Goal: Navigation & Orientation: Understand site structure

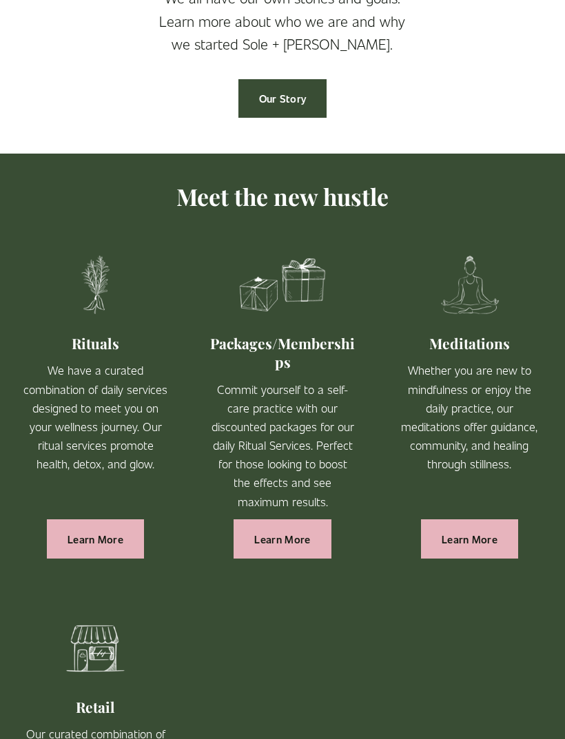
scroll to position [672, 0]
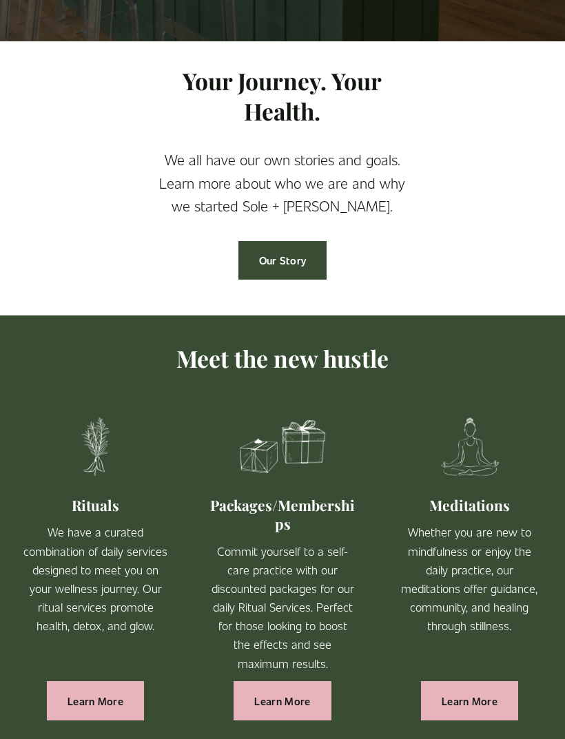
scroll to position [550, 0]
click at [289, 280] on link "Our Story" at bounding box center [282, 260] width 89 height 39
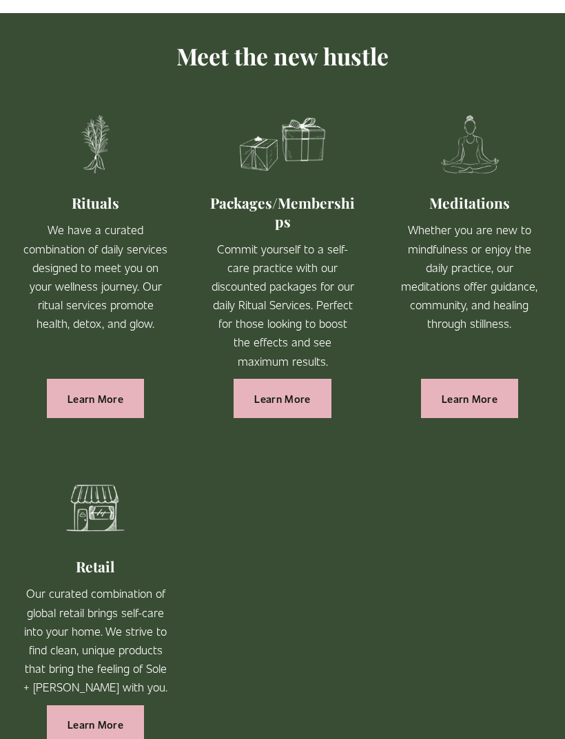
scroll to position [852, 0]
click at [98, 185] on img at bounding box center [95, 145] width 145 height 98
click at [94, 172] on img at bounding box center [95, 145] width 145 height 98
click at [287, 417] on link "Learn More" at bounding box center [282, 398] width 97 height 39
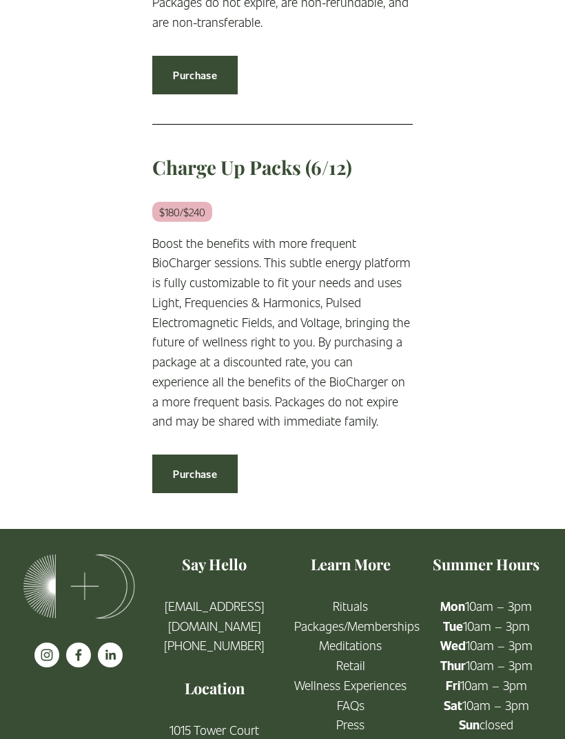
scroll to position [2222, 0]
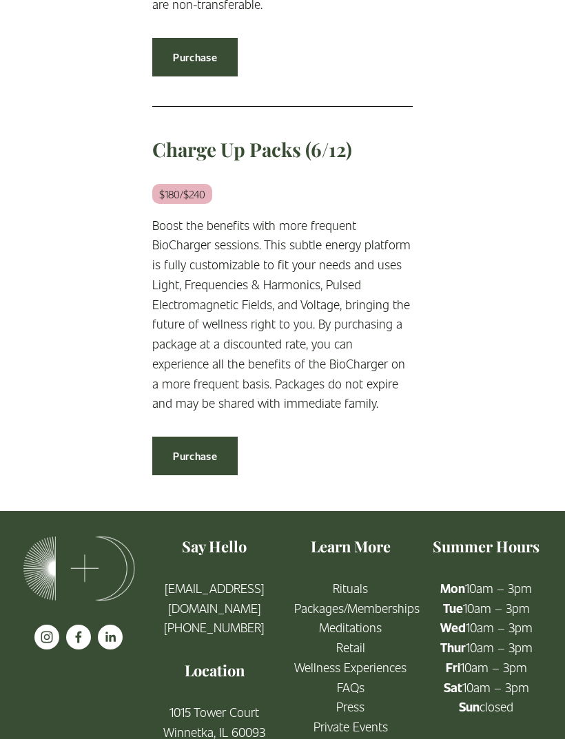
click at [363, 654] on link "etail" at bounding box center [354, 648] width 22 height 20
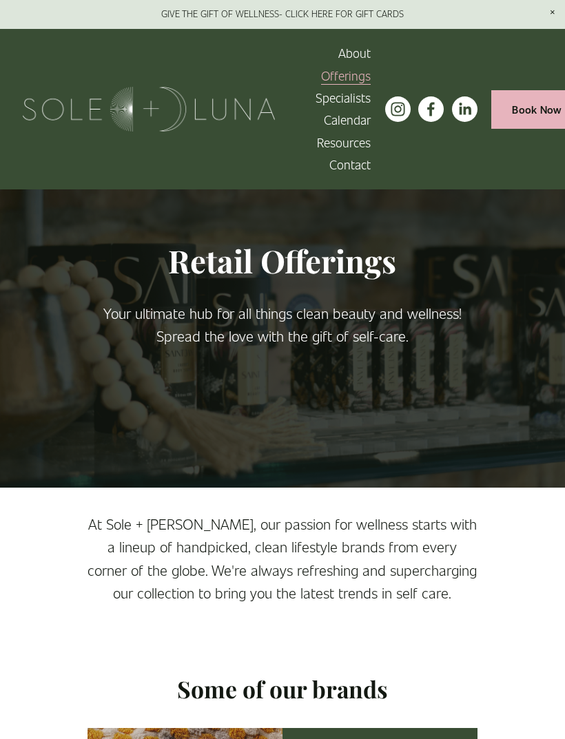
click at [0, 0] on div at bounding box center [0, 0] width 0 height 0
click at [292, 271] on link "Folder: Offerings" at bounding box center [282, 262] width 101 height 20
click at [343, 554] on link "Charm School!" at bounding box center [282, 558] width 124 height 20
click at [313, 403] on link "Meditations" at bounding box center [282, 396] width 101 height 20
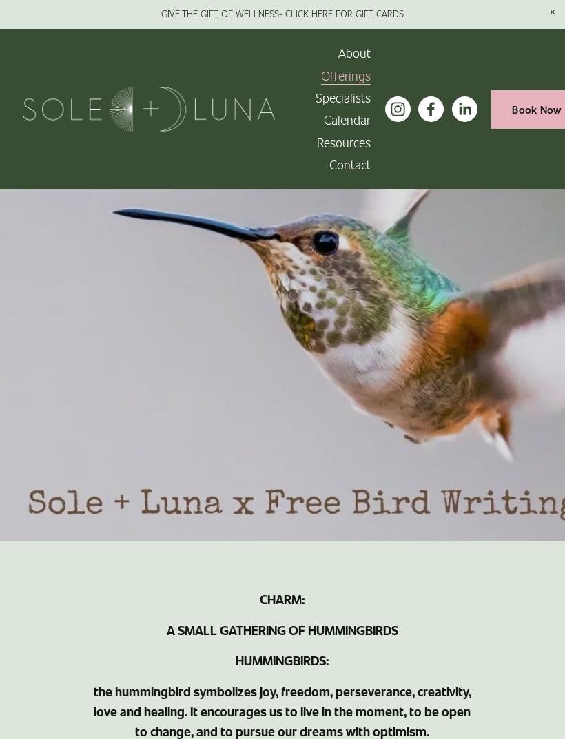
scroll to position [196, 0]
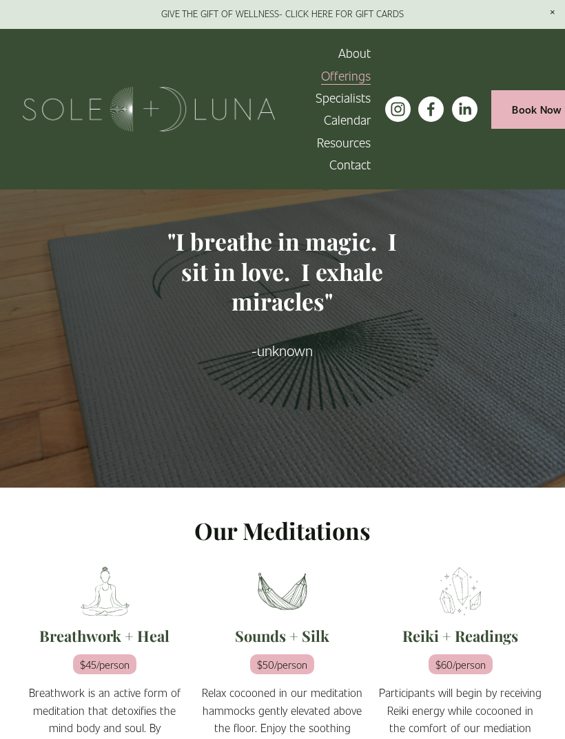
click at [99, 11] on link at bounding box center [282, 14] width 565 height 29
